Goal: Information Seeking & Learning: Learn about a topic

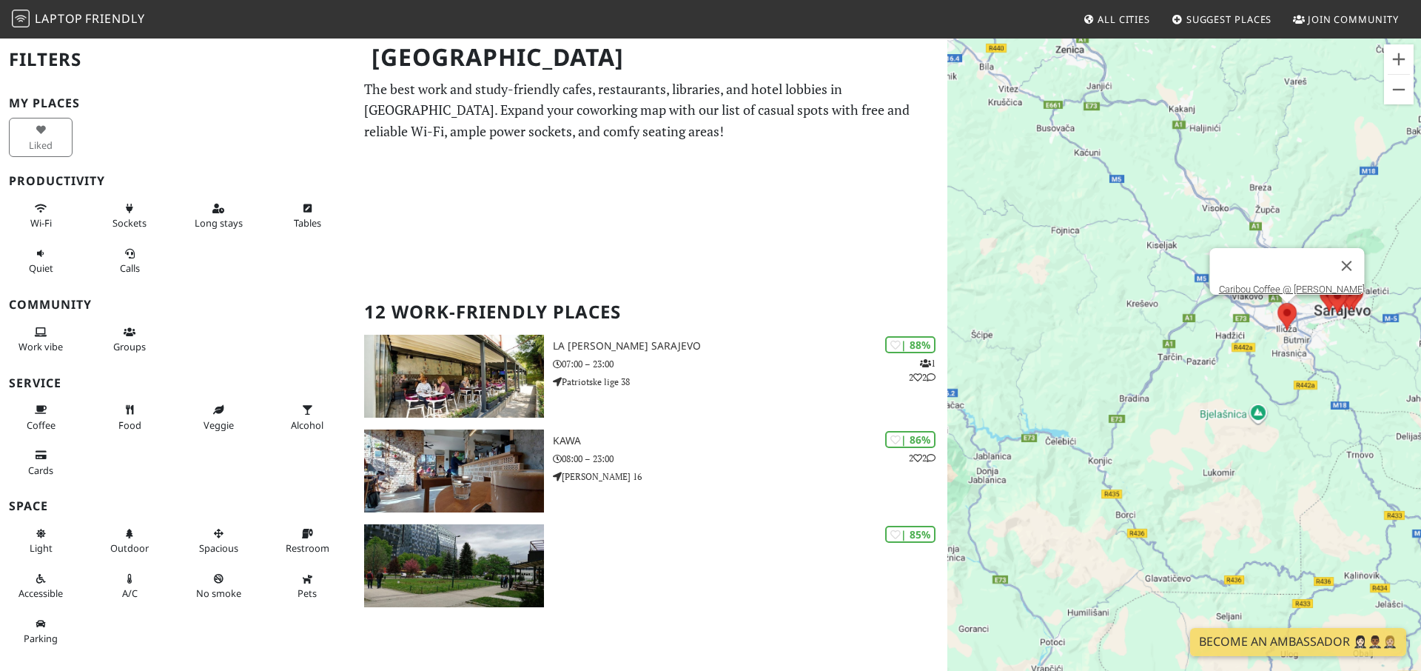
click at [1278, 303] on area at bounding box center [1278, 303] width 0 height 0
click at [1313, 284] on link "Caribou Coffee @ Dr. Mustafe Pintola" at bounding box center [1292, 289] width 146 height 11
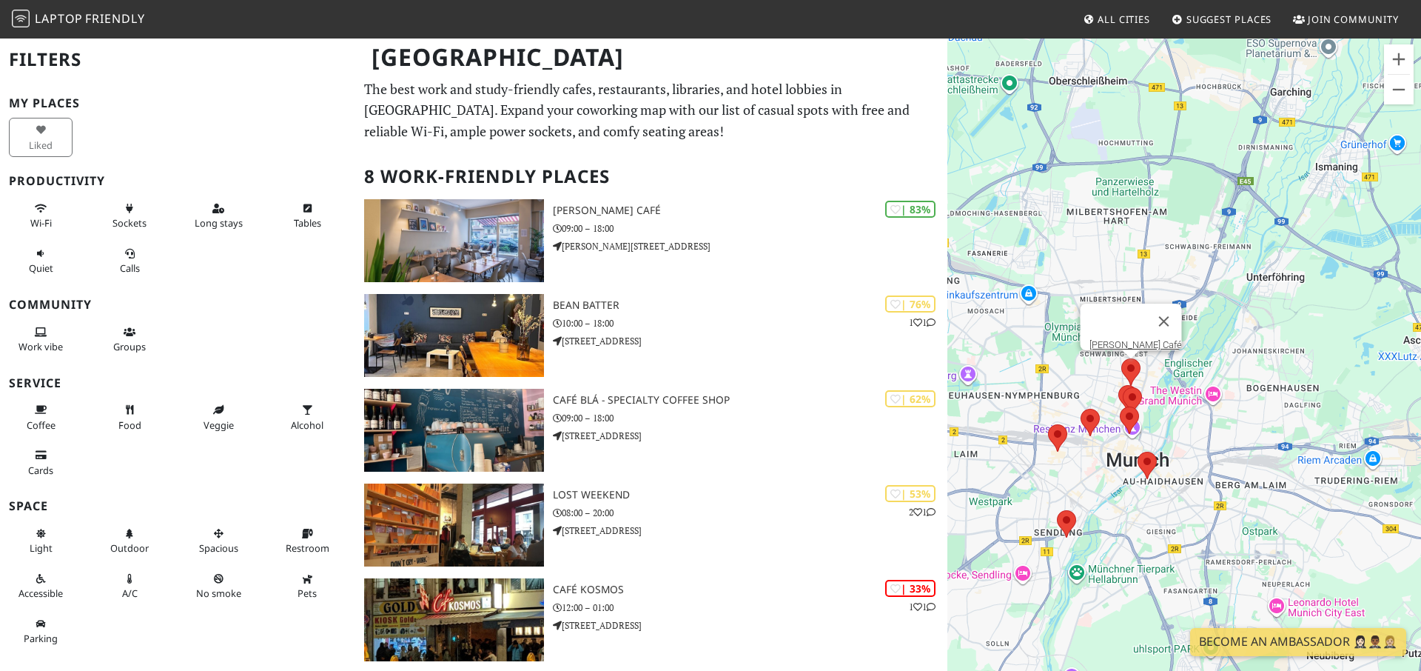
click at [1121, 358] on area at bounding box center [1121, 358] width 0 height 0
click at [1134, 339] on link "LAVIN'S Café" at bounding box center [1136, 344] width 93 height 11
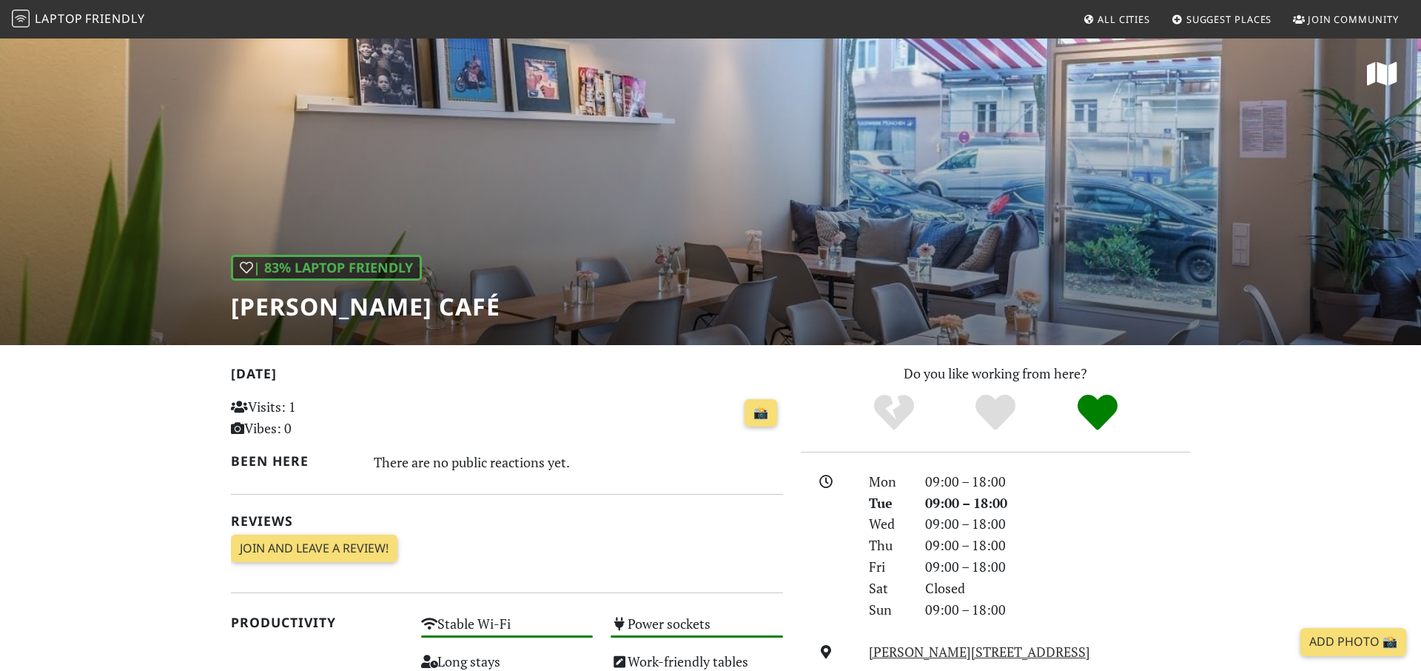
click at [1104, 21] on span "All Cities" at bounding box center [1124, 19] width 53 height 13
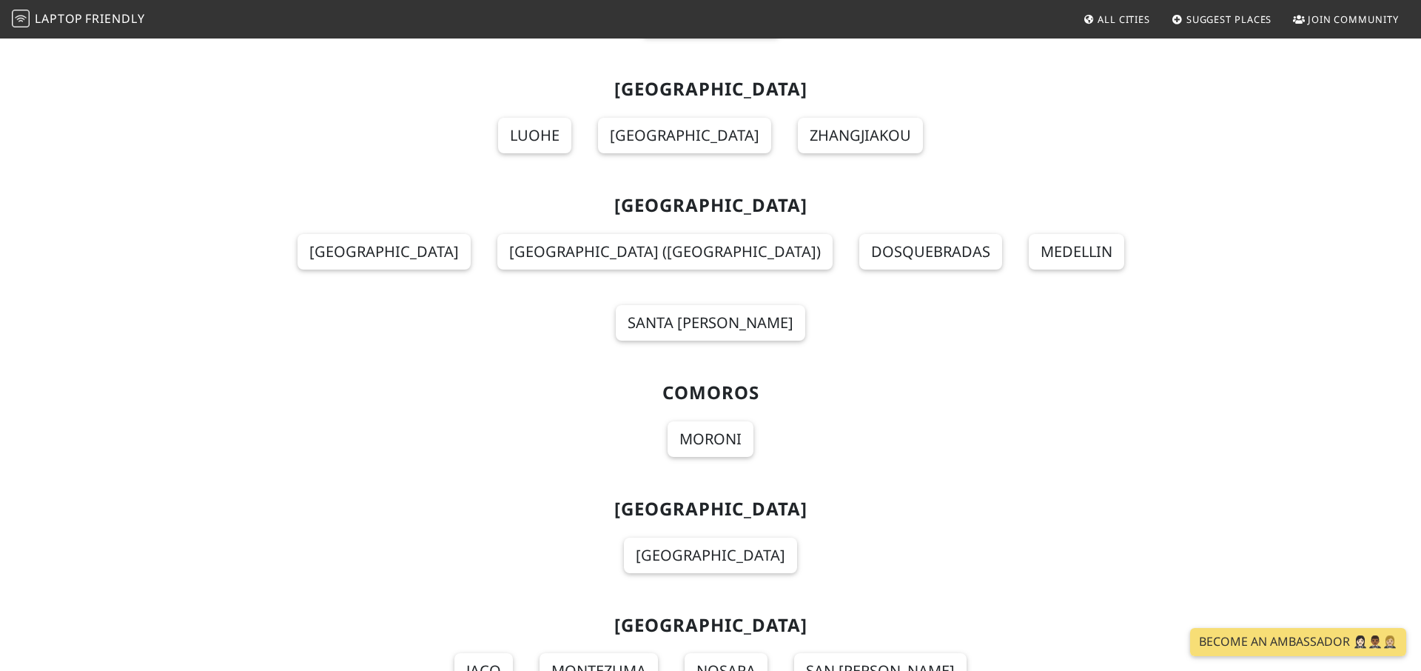
scroll to position [2897, 0]
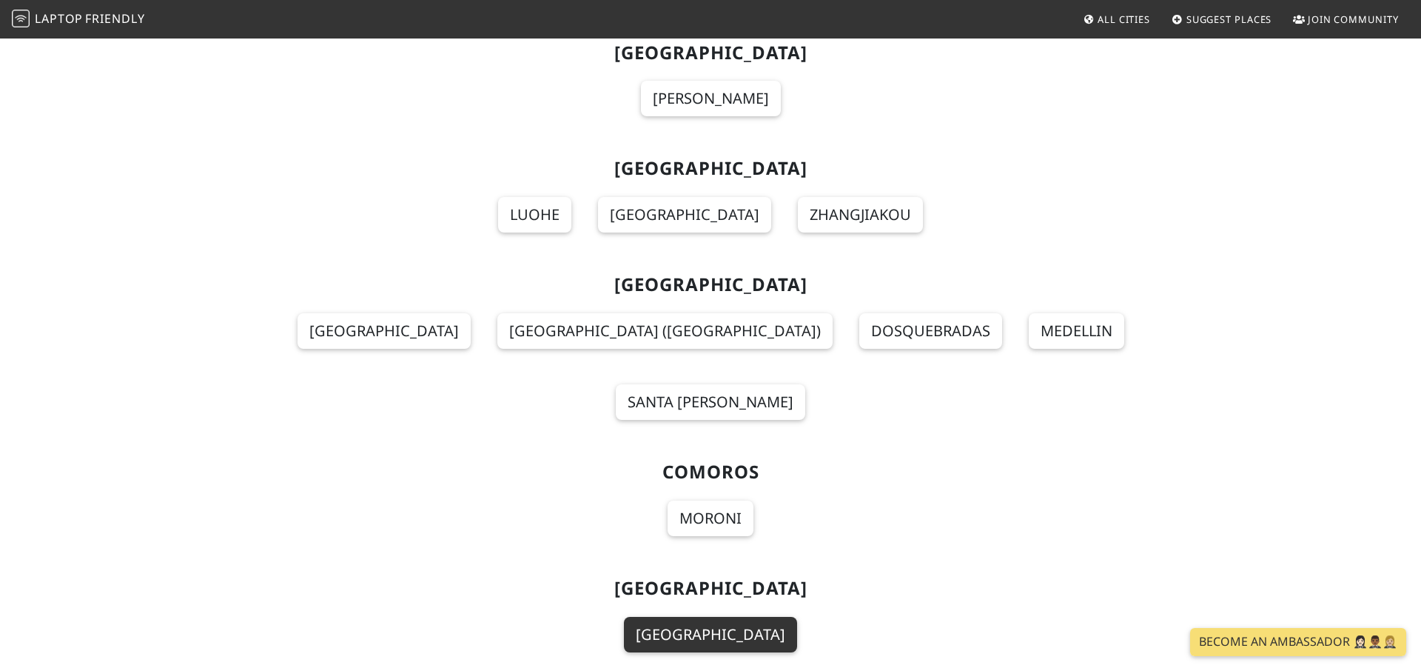
click at [712, 617] on link "[GEOGRAPHIC_DATA]" at bounding box center [710, 635] width 173 height 36
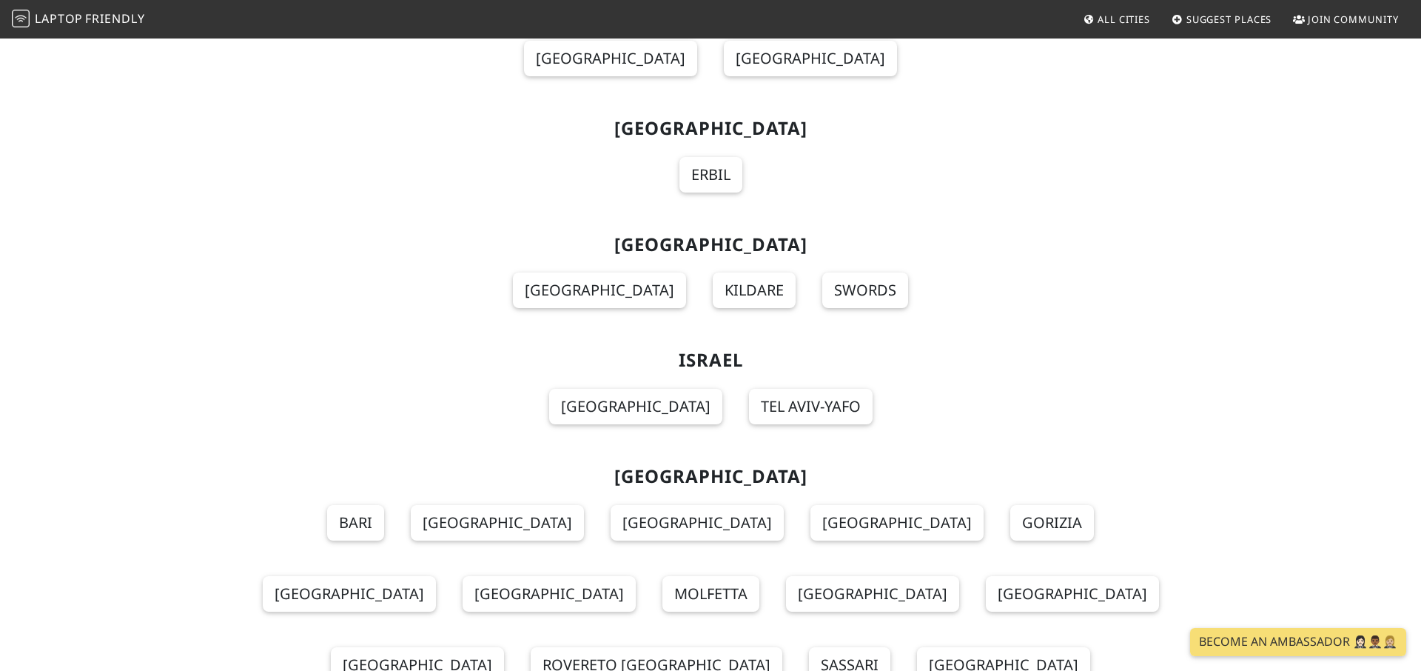
scroll to position [7289, 0]
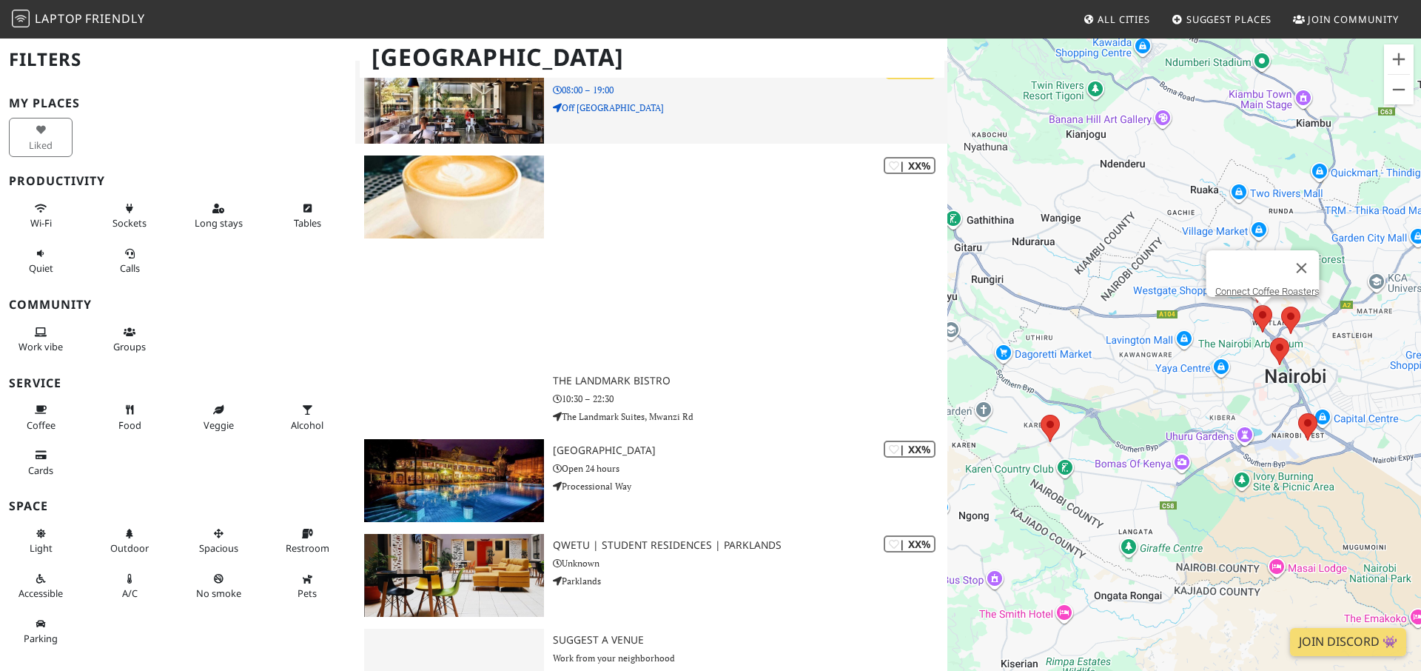
scroll to position [699, 0]
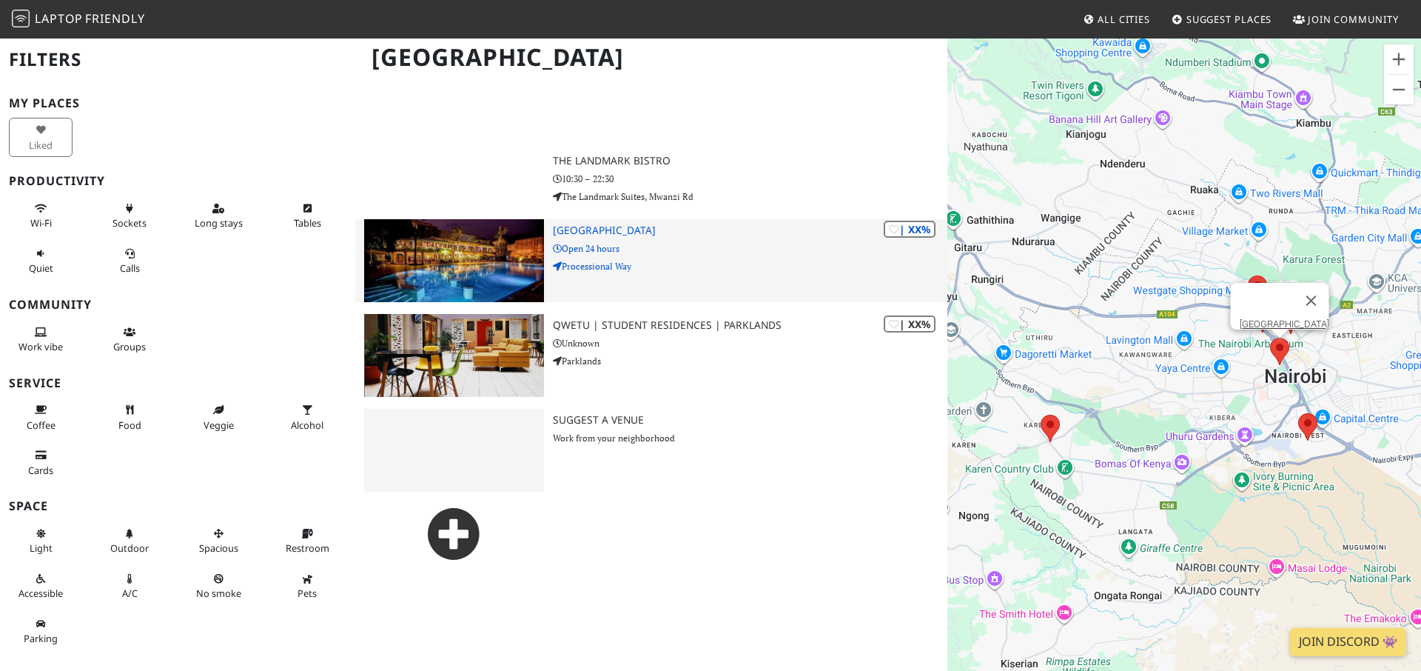
click at [501, 247] on img at bounding box center [454, 260] width 180 height 83
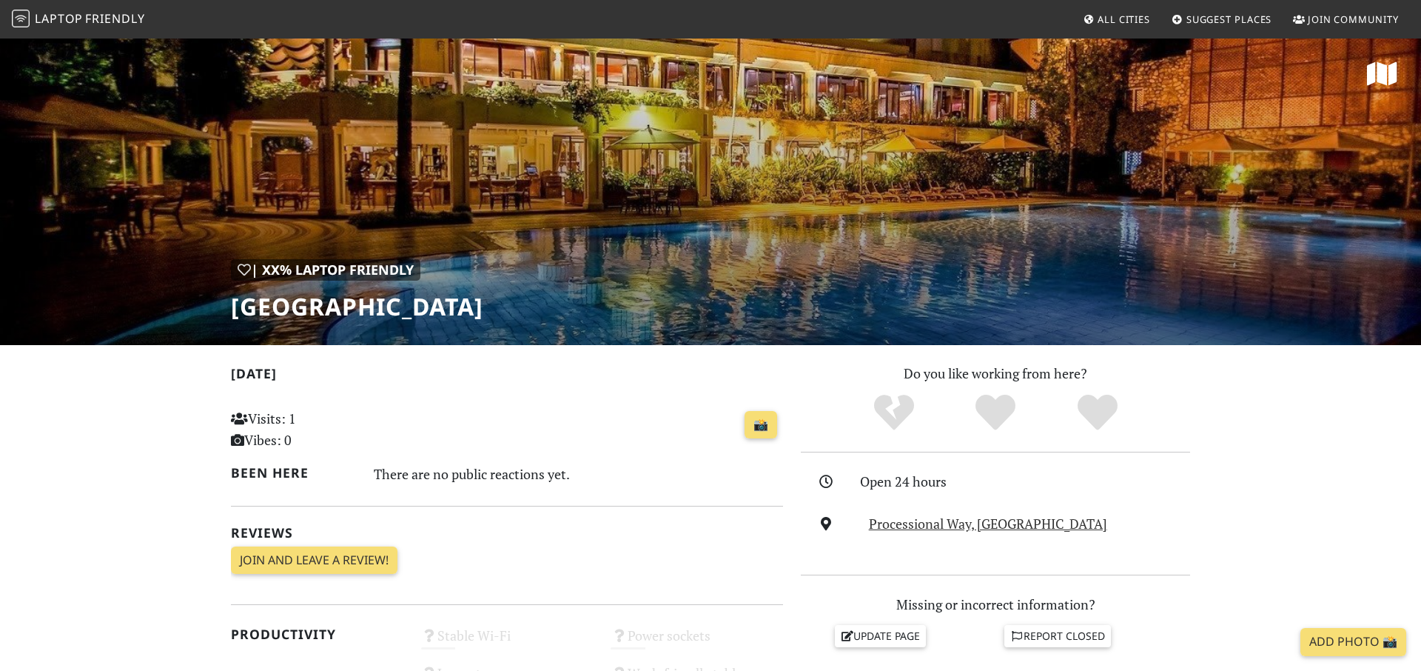
click at [647, 252] on div "| XX% Laptop Friendly [GEOGRAPHIC_DATA]" at bounding box center [710, 191] width 1421 height 308
